Goal: Task Accomplishment & Management: Manage account settings

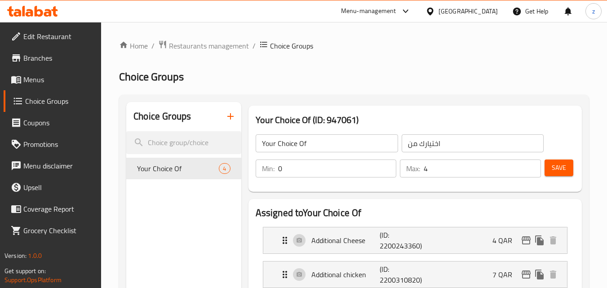
click at [494, 7] on div "Qatar" at bounding box center [468, 11] width 59 height 10
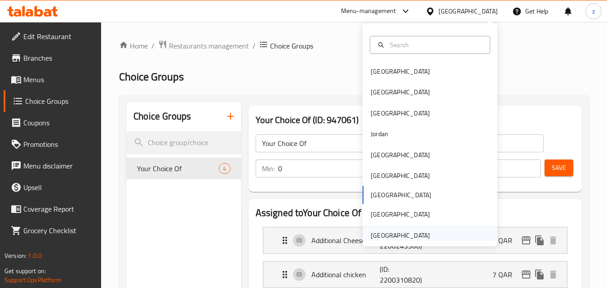
click at [416, 235] on div "[GEOGRAPHIC_DATA]" at bounding box center [400, 236] width 59 height 10
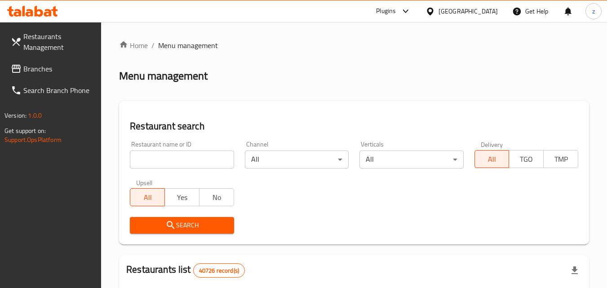
click at [65, 67] on span "Branches" at bounding box center [58, 68] width 71 height 11
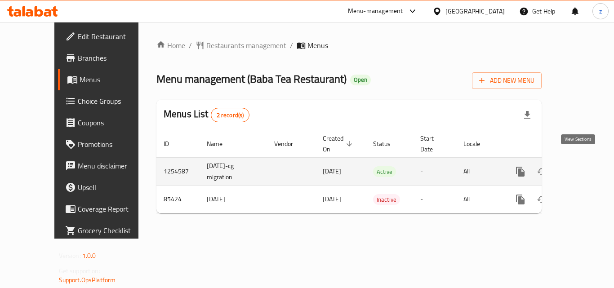
click at [580, 166] on icon "enhanced table" at bounding box center [585, 171] width 11 height 11
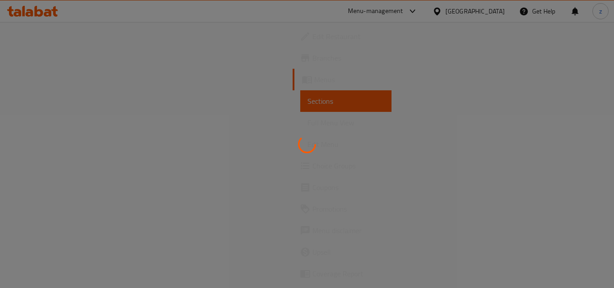
click at [58, 167] on div at bounding box center [307, 144] width 614 height 288
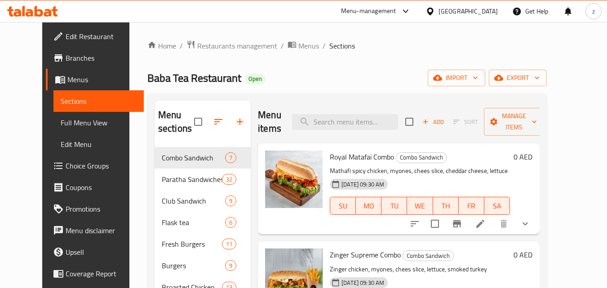
click at [66, 167] on span "Choice Groups" at bounding box center [101, 165] width 71 height 11
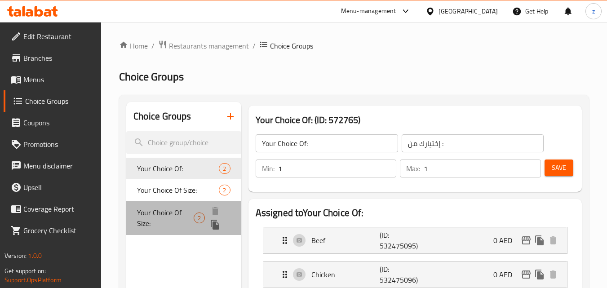
click at [155, 213] on span "Your Choice Of Size:" at bounding box center [165, 218] width 57 height 22
type input "Your Choice Of Size:"
type input "إختيارك من الحجم:"
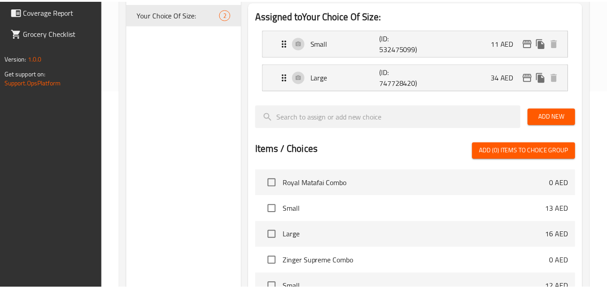
scroll to position [348, 0]
